Goal: Communication & Community: Ask a question

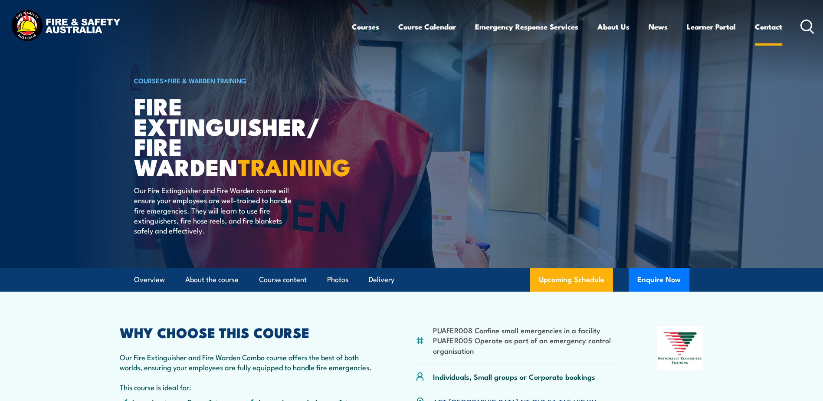
click at [771, 26] on link "Contact" at bounding box center [768, 26] width 27 height 23
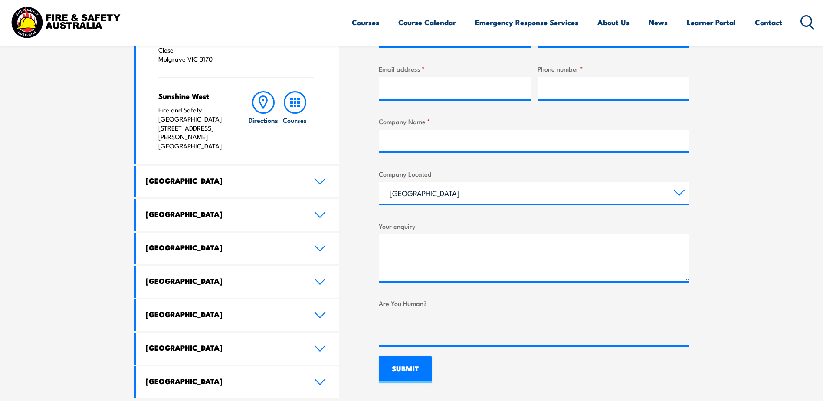
scroll to position [390, 0]
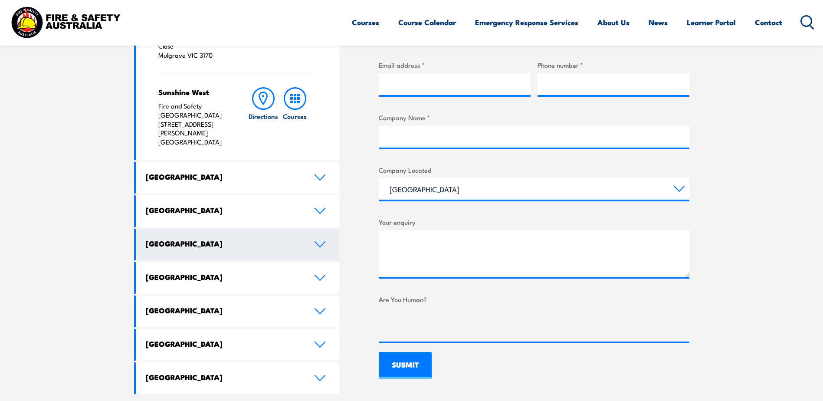
click at [320, 241] on icon at bounding box center [320, 244] width 12 height 7
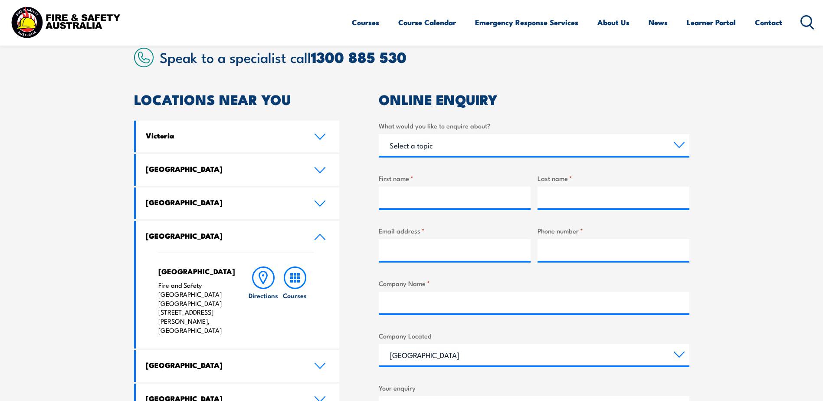
scroll to position [174, 0]
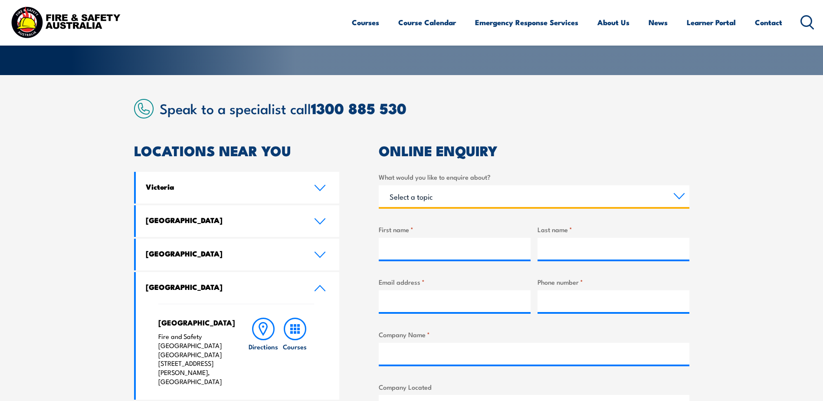
click at [425, 195] on select "Select a topic Training Emergency Response Services General Enquiry" at bounding box center [534, 196] width 311 height 22
select select "Training"
click at [379, 185] on select "Select a topic Training Emergency Response Services General Enquiry" at bounding box center [534, 196] width 311 height 22
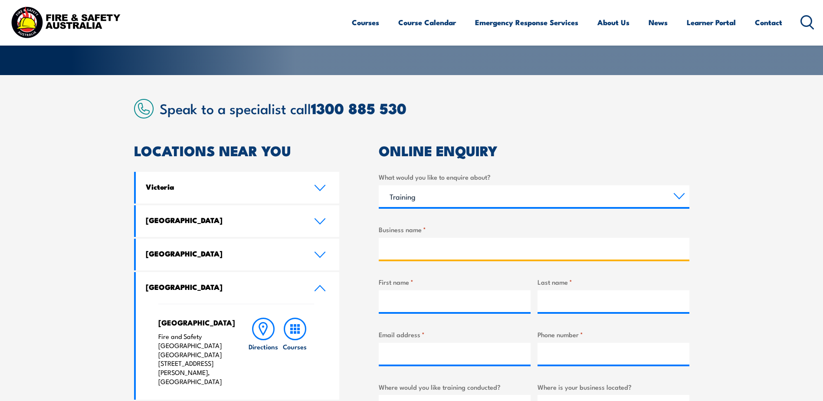
click at [409, 253] on input "Business name *" at bounding box center [534, 249] width 311 height 22
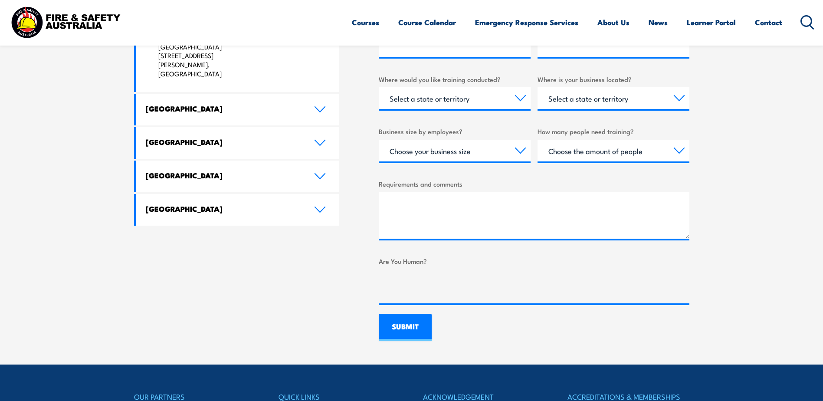
scroll to position [738, 0]
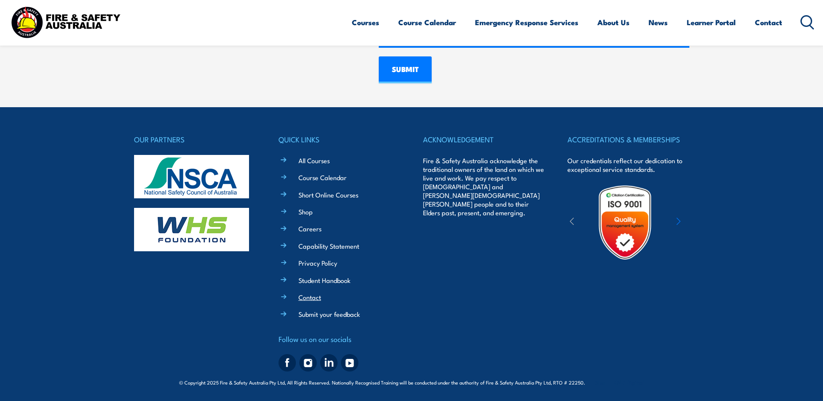
click at [304, 297] on link "Contact" at bounding box center [309, 296] width 23 height 9
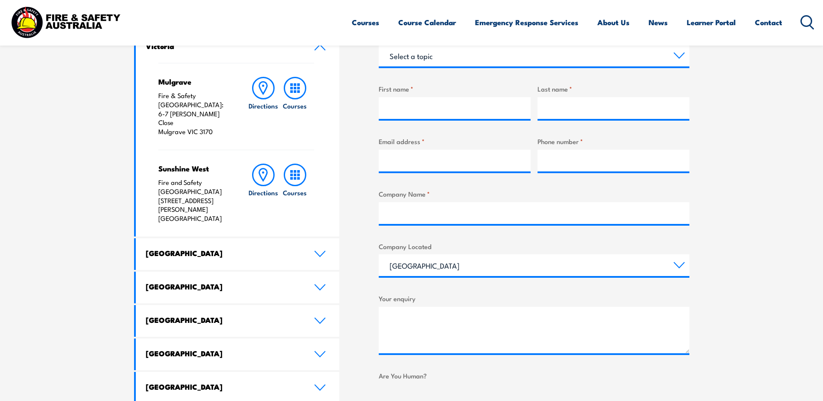
scroll to position [260, 0]
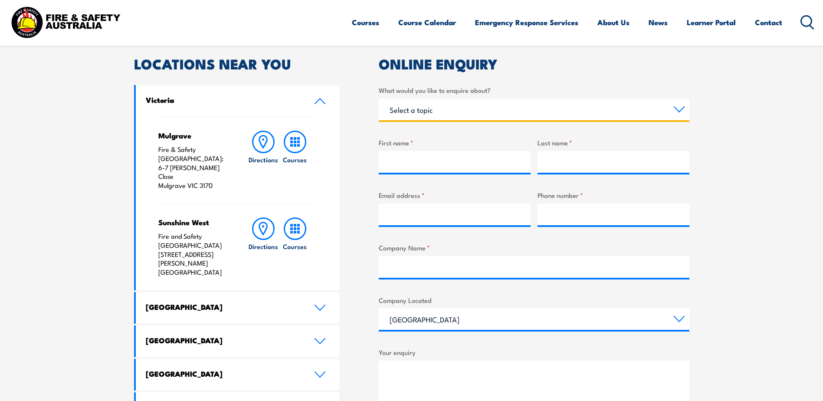
click at [483, 112] on select "Select a topic Training Emergency Response Services General Enquiry" at bounding box center [534, 109] width 311 height 22
select select "General Enquiry"
click at [379, 98] on select "Select a topic Training Emergency Response Services General Enquiry" at bounding box center [534, 109] width 311 height 22
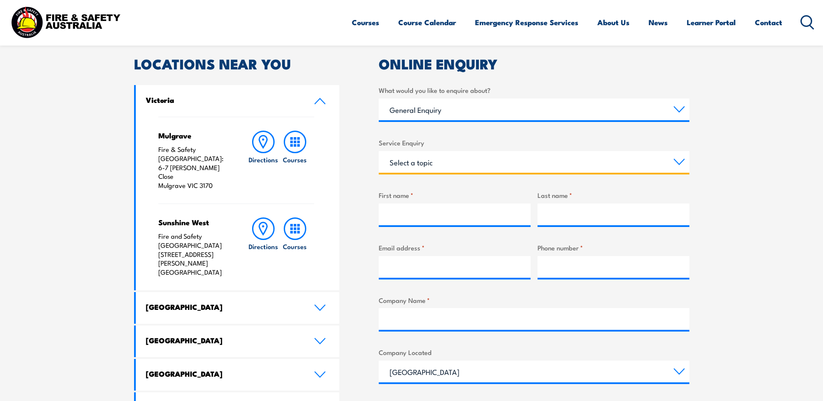
click at [441, 160] on select "Select a topic Assistance in completing an online enrolment booking Request a c…" at bounding box center [534, 162] width 311 height 22
select select "Other"
click at [379, 151] on select "Select a topic Assistance in completing an online enrolment booking Request a c…" at bounding box center [534, 162] width 311 height 22
click at [419, 215] on input "First name *" at bounding box center [455, 214] width 152 height 22
type input "Oct"
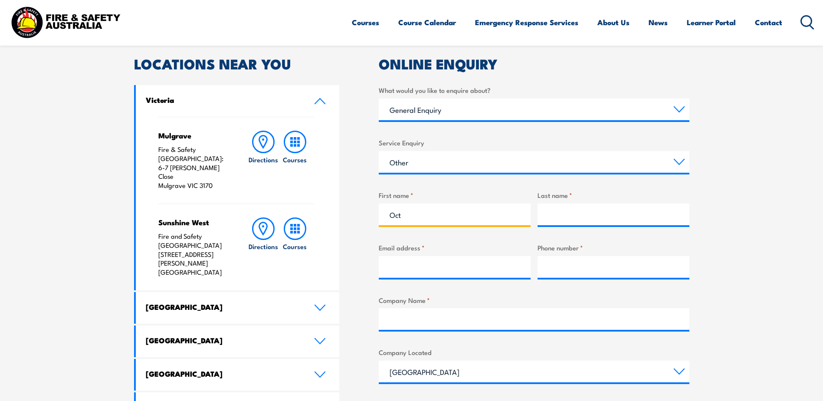
type input "Weston"
type input "[PERSON_NAME][EMAIL_ADDRESS][PERSON_NAME][PERSON_NAME][DOMAIN_NAME]"
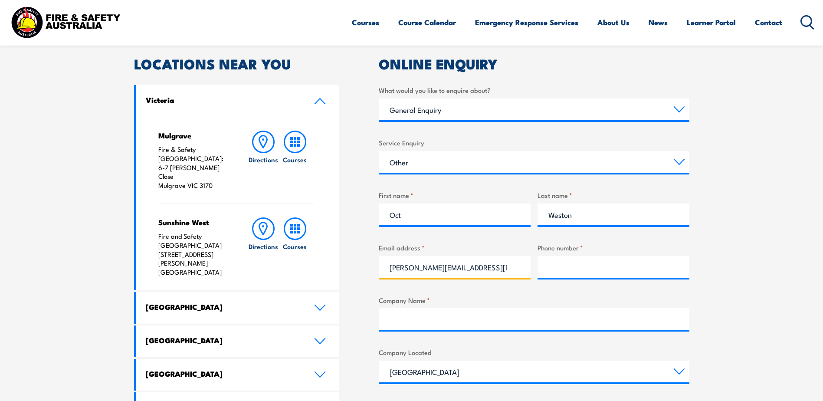
type input "89418766"
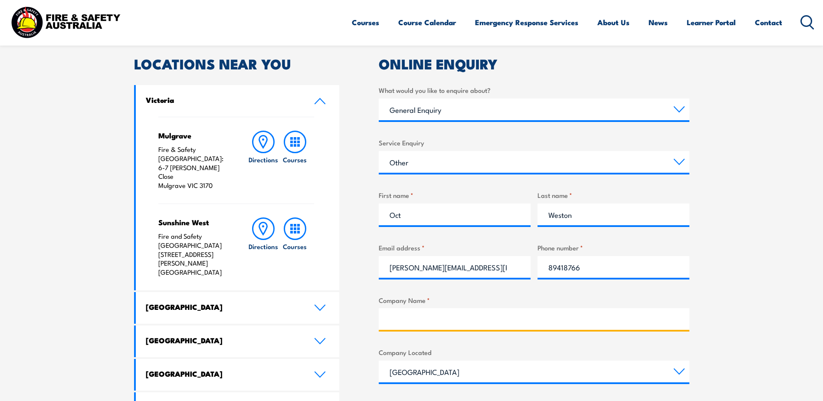
type input "[PERSON_NAME]"
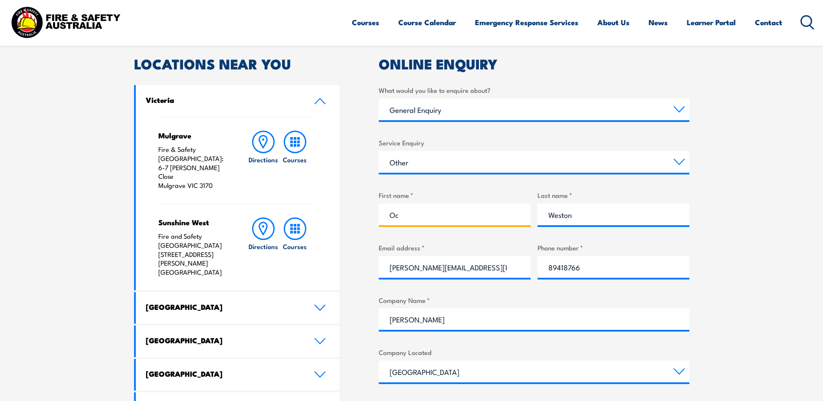
type input "O"
type input "[PERSON_NAME]"
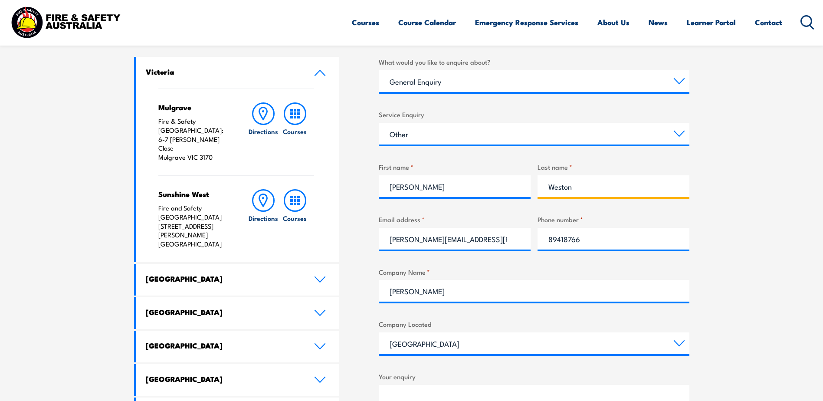
scroll to position [304, 0]
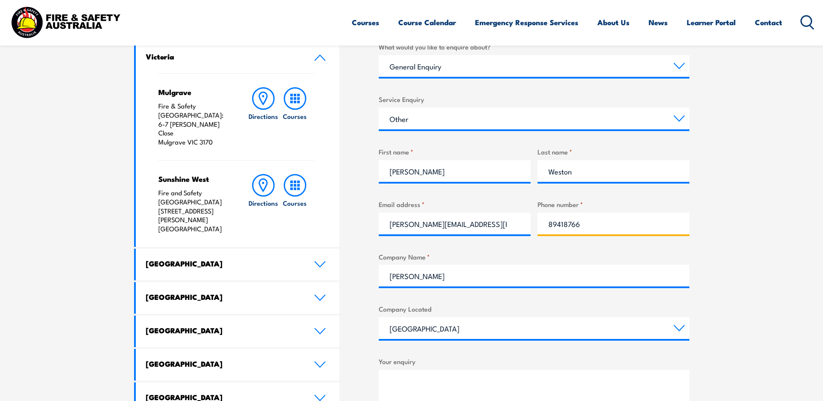
click at [548, 227] on input "89418766" at bounding box center [614, 224] width 152 height 22
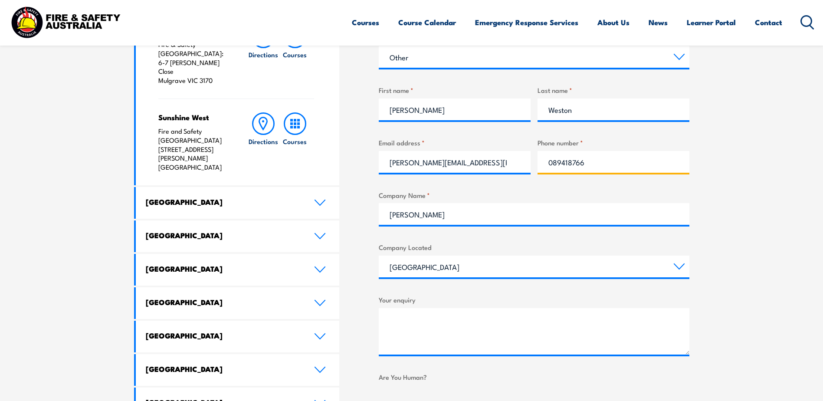
scroll to position [390, 0]
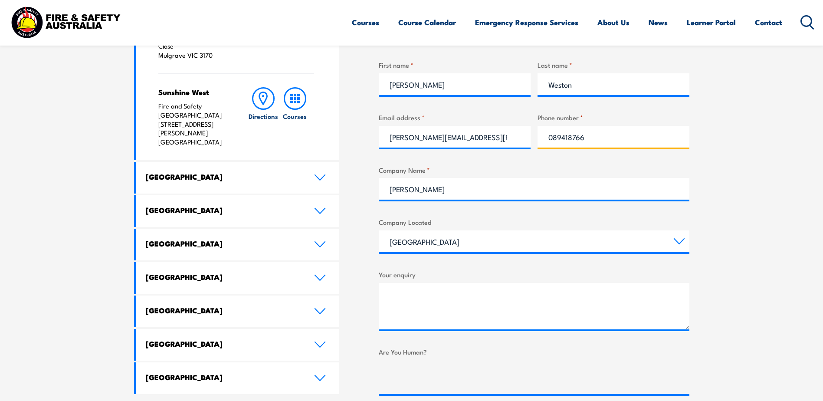
type input "089418766"
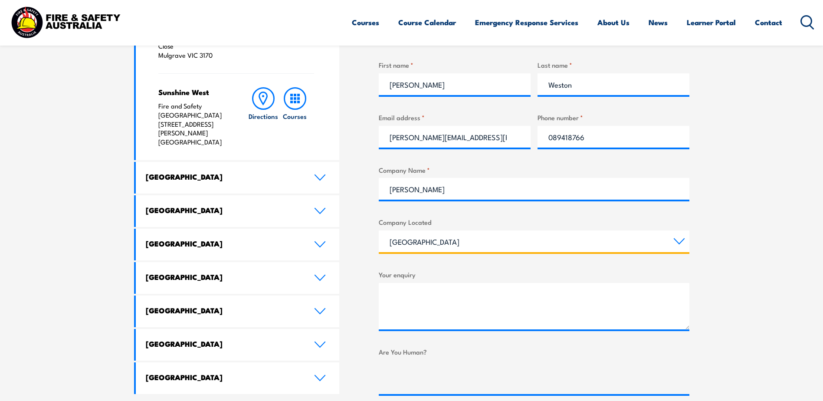
click at [437, 238] on select "[GEOGRAPHIC_DATA] [GEOGRAPHIC_DATA] [GEOGRAPHIC_DATA] [GEOGRAPHIC_DATA] [GEOGRA…" at bounding box center [534, 241] width 311 height 22
select select "[GEOGRAPHIC_DATA]"
click at [379, 230] on select "[GEOGRAPHIC_DATA] [GEOGRAPHIC_DATA] [GEOGRAPHIC_DATA] [GEOGRAPHIC_DATA] [GEOGRA…" at bounding box center [534, 241] width 311 height 22
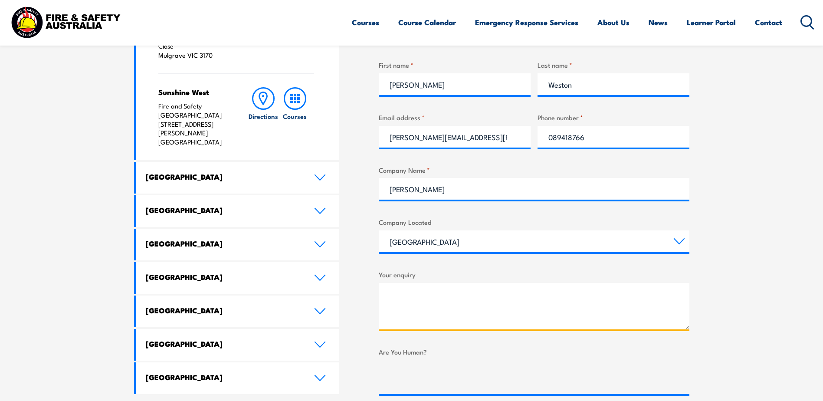
click at [425, 288] on textarea "Your enquiry" at bounding box center [534, 306] width 311 height 46
click at [603, 295] on textarea "I have a booking but was given an incorrect email address for the" at bounding box center [534, 306] width 311 height 46
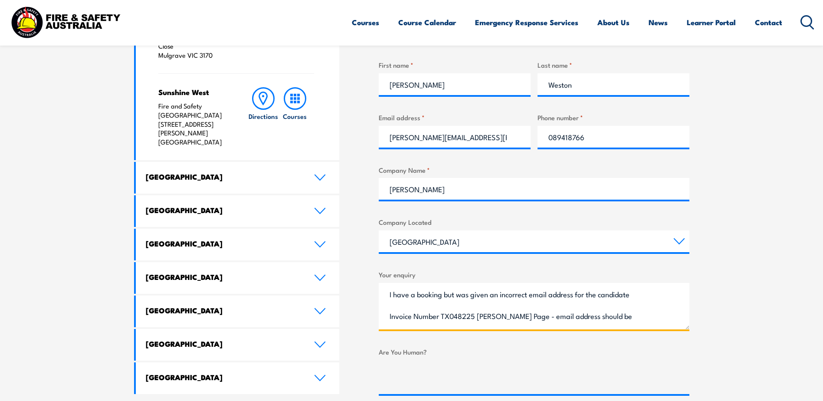
paste textarea "[EMAIL_ADDRESS][DOMAIN_NAME]"
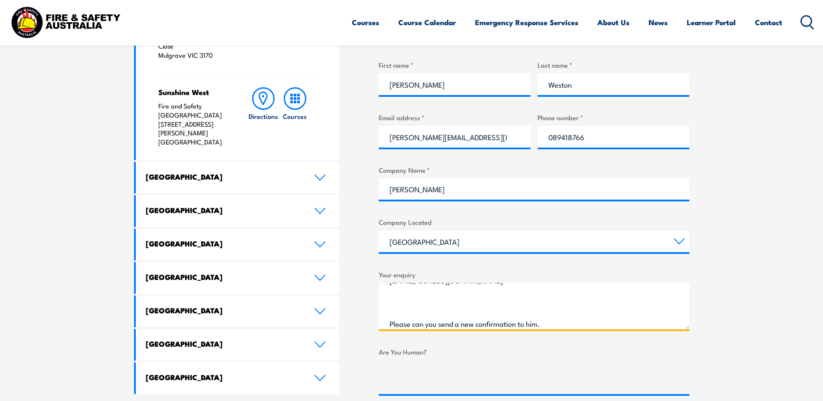
scroll to position [62, 0]
type textarea "I have a booking but was given an incorrect email address for the candidate Inv…"
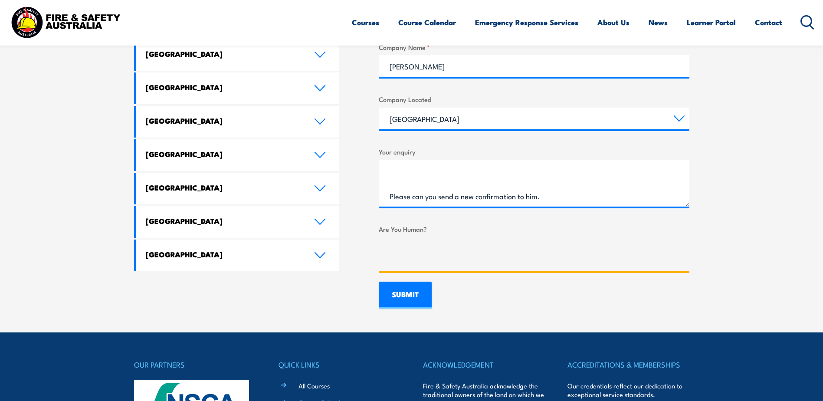
scroll to position [521, 0]
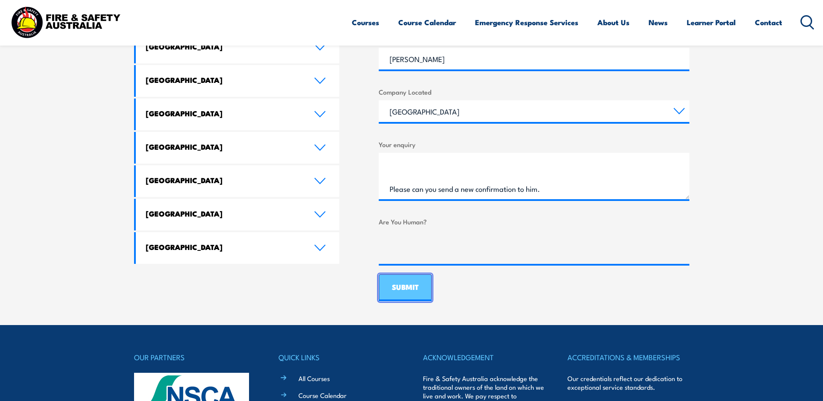
click at [413, 291] on input "SUBMIT" at bounding box center [405, 287] width 53 height 27
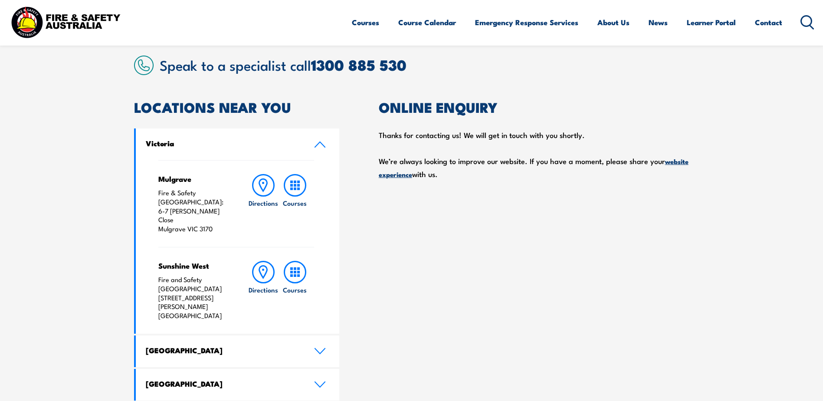
scroll to position [174, 0]
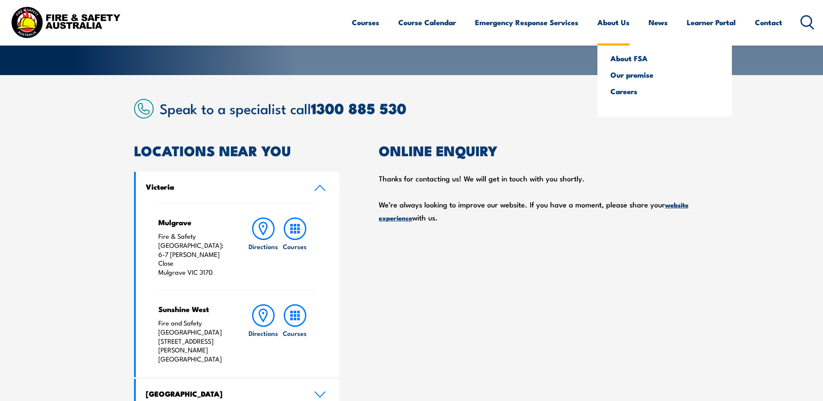
click at [607, 23] on link "About Us" at bounding box center [613, 22] width 32 height 23
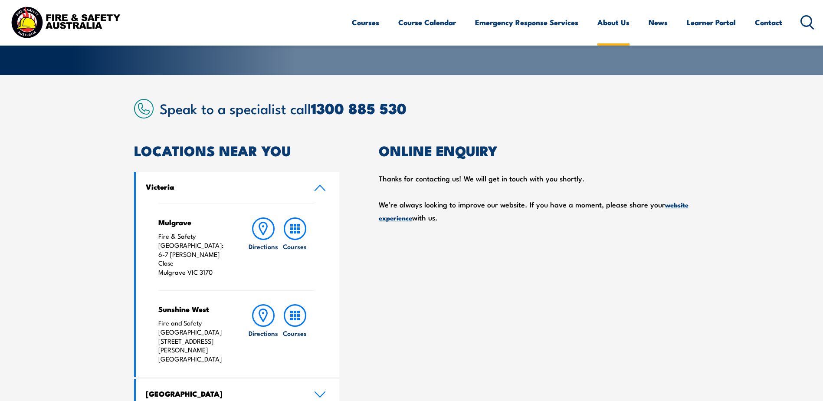
click at [607, 23] on link "About Us" at bounding box center [613, 22] width 32 height 23
click at [719, 18] on link "Learner Portal" at bounding box center [711, 22] width 49 height 23
